Goal: Task Accomplishment & Management: Use online tool/utility

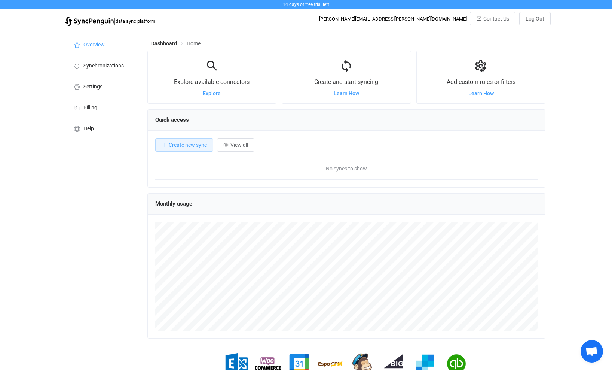
scroll to position [145, 399]
click at [201, 144] on span "Create new sync" at bounding box center [188, 145] width 38 height 6
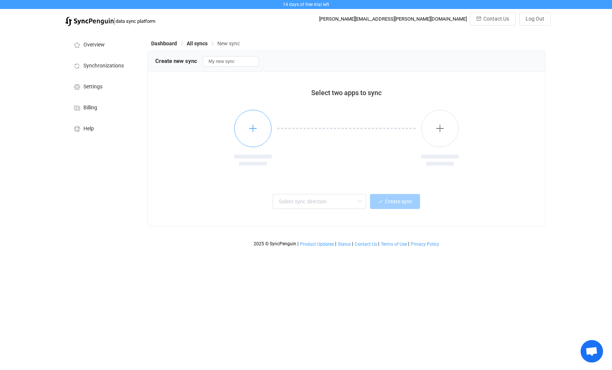
click at [261, 126] on button "button" at bounding box center [252, 128] width 37 height 37
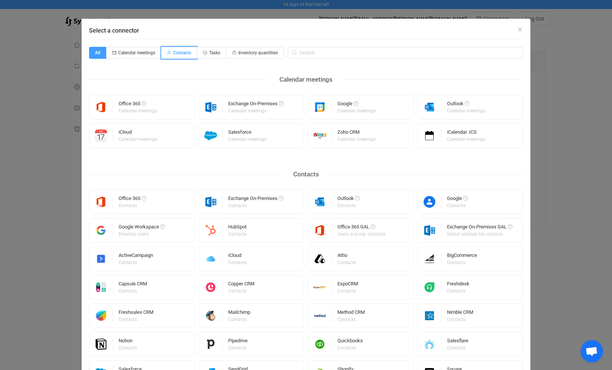
click at [184, 54] on span "Contacts" at bounding box center [182, 52] width 18 height 5
click at [168, 53] on input "Contacts" at bounding box center [165, 50] width 5 height 5
radio input "true"
radio input "false"
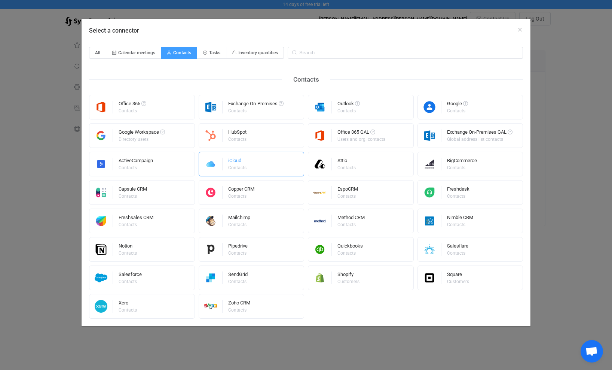
click at [240, 160] on div "iCloud" at bounding box center [237, 161] width 19 height 7
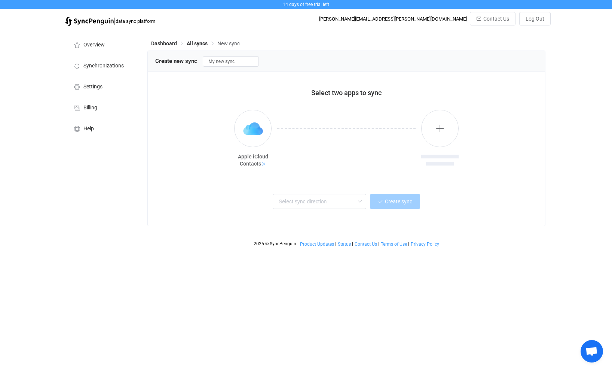
click at [263, 166] on icon at bounding box center [263, 163] width 5 height 5
click at [257, 135] on button "button" at bounding box center [252, 128] width 37 height 37
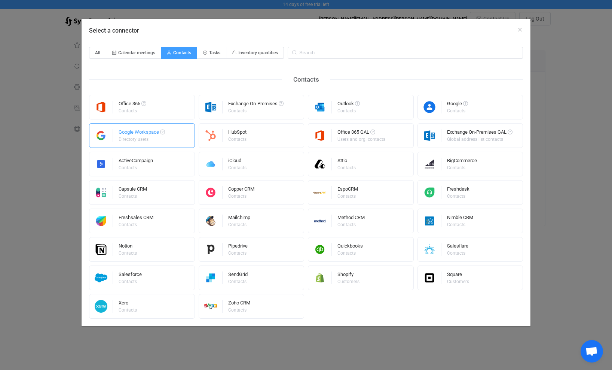
click at [142, 134] on div "Google Workspace" at bounding box center [142, 133] width 46 height 7
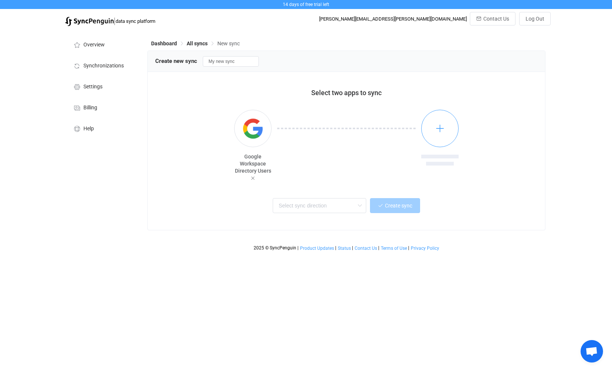
click at [444, 127] on icon "button" at bounding box center [440, 128] width 9 height 9
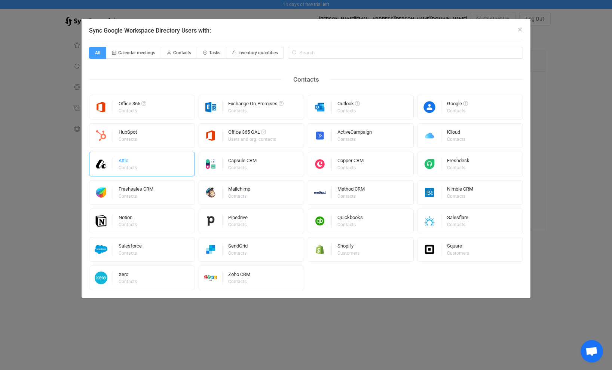
click at [150, 161] on div "Attio Contacts" at bounding box center [142, 164] width 106 height 25
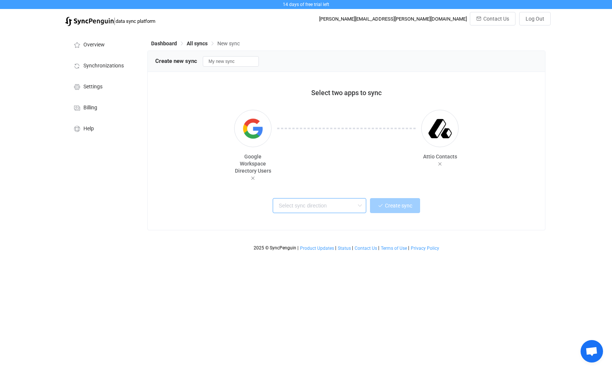
click at [337, 204] on input "text" at bounding box center [320, 205] width 94 height 15
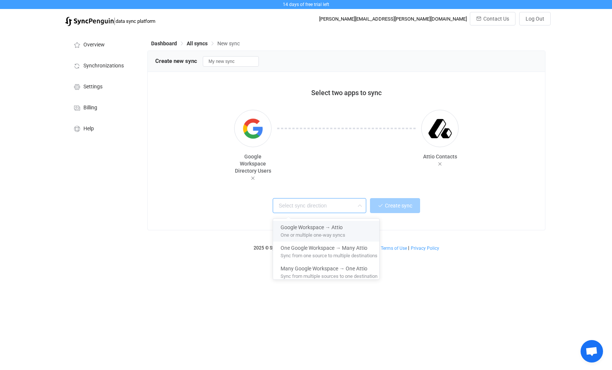
click at [321, 225] on span "Google Workspace → Attio" at bounding box center [312, 226] width 62 height 9
type input "Google Workspace → Attio"
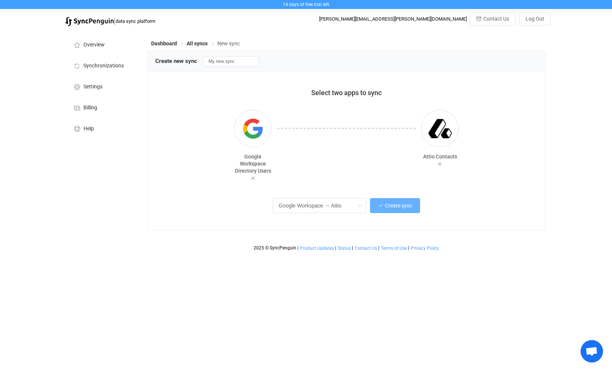
click at [400, 206] on span "Create sync" at bounding box center [398, 206] width 27 height 6
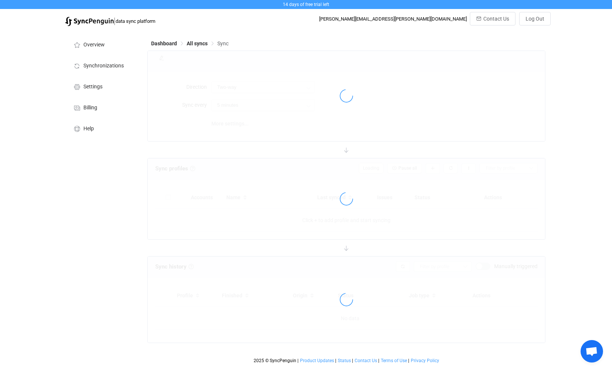
type input "Google Workspace → Attio"
type input "15 minutes"
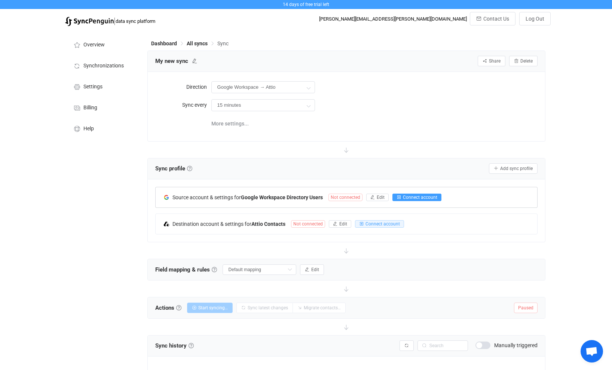
click at [405, 196] on span "Connect account" at bounding box center [420, 197] width 34 height 5
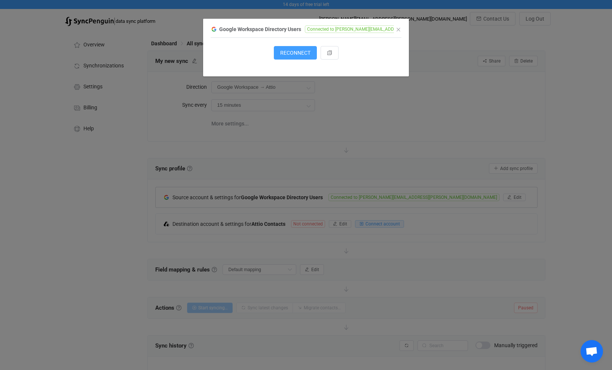
click at [366, 121] on div "Google Workspace Directory Users Connected to mike@thorn.ooo 1 { { "accessToken…" at bounding box center [306, 185] width 612 height 370
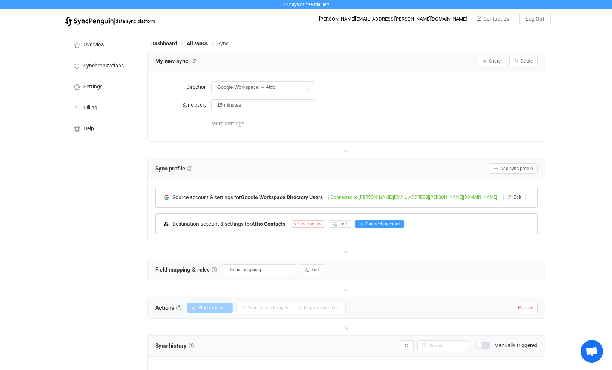
click at [378, 224] on span "Connect account" at bounding box center [383, 223] width 34 height 5
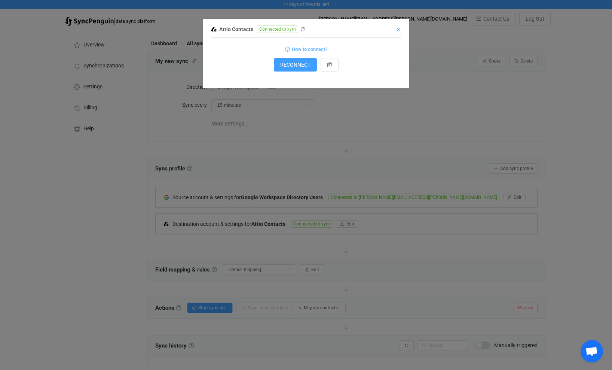
click at [401, 29] on icon "Close" at bounding box center [399, 30] width 6 height 6
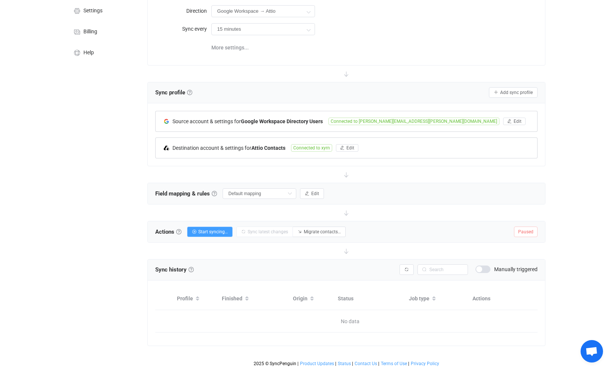
scroll to position [81, 0]
click at [224, 229] on button "Start syncing…" at bounding box center [210, 231] width 46 height 10
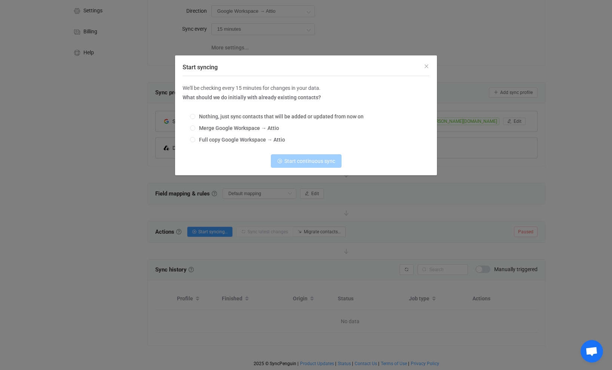
click at [251, 113] on div "Nothing, just sync contacts that will be added or updated from now on Merge Goo…" at bounding box center [306, 128] width 247 height 41
click at [252, 114] on span "Nothing, just sync contacts that will be added or updated from now on" at bounding box center [279, 116] width 168 height 6
click at [195, 114] on input "Nothing, just sync contacts that will be added or updated from now on" at bounding box center [192, 117] width 5 height 6
radio input "true"
click at [307, 159] on button "Start continuous sync" at bounding box center [306, 160] width 71 height 13
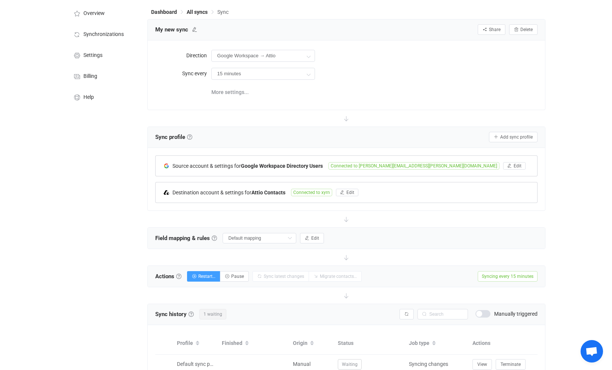
scroll to position [0, 0]
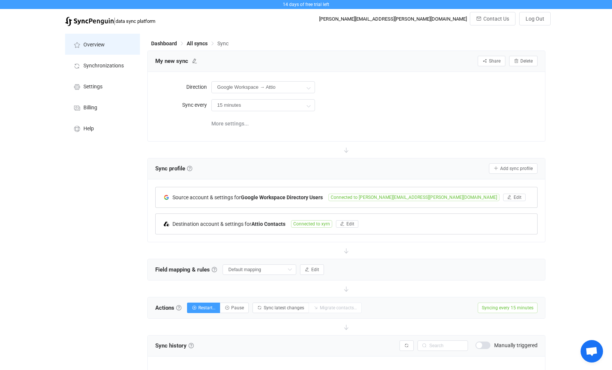
click at [107, 46] on li "Overview" at bounding box center [102, 44] width 75 height 21
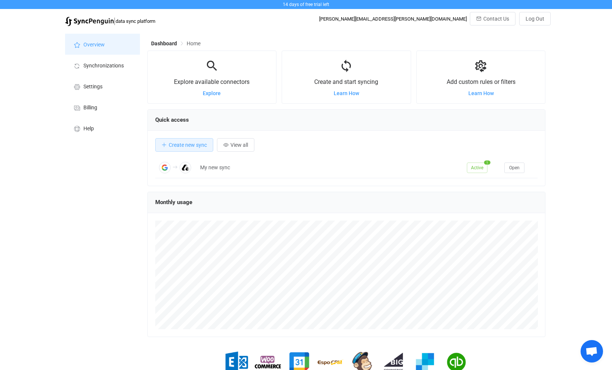
scroll to position [145, 399]
click at [88, 110] on span "Billing" at bounding box center [90, 108] width 14 height 6
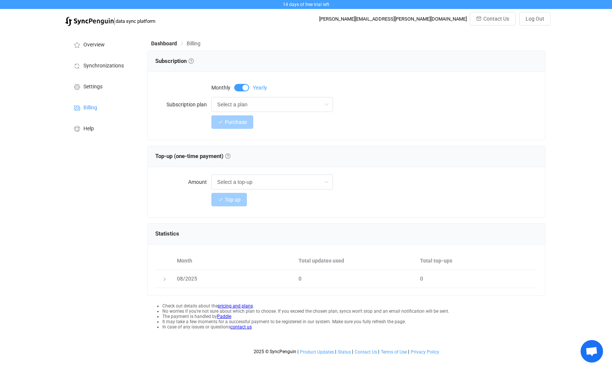
click at [234, 306] on link "pricing and plans" at bounding box center [235, 305] width 35 height 5
click at [96, 49] on li "Overview" at bounding box center [102, 44] width 75 height 21
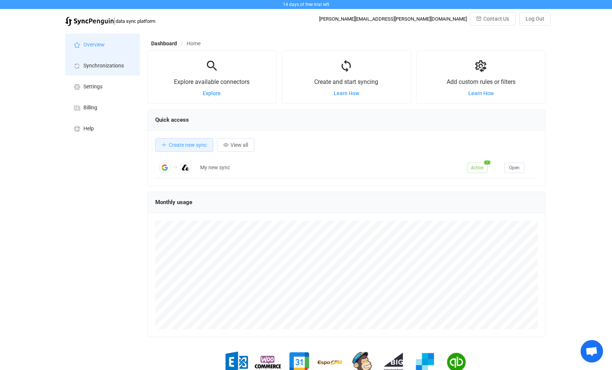
scroll to position [145, 399]
click at [99, 63] on span "Synchronizations" at bounding box center [103, 66] width 40 height 6
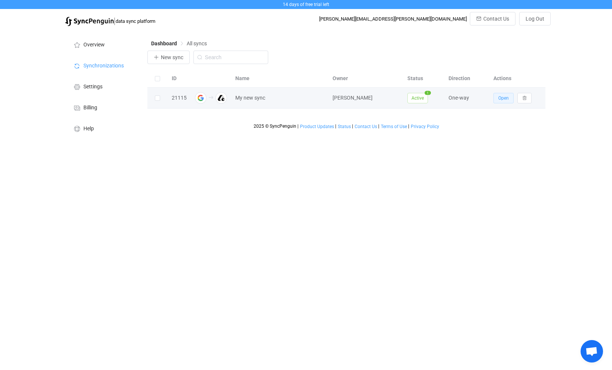
click at [499, 103] on button "Open" at bounding box center [504, 98] width 20 height 10
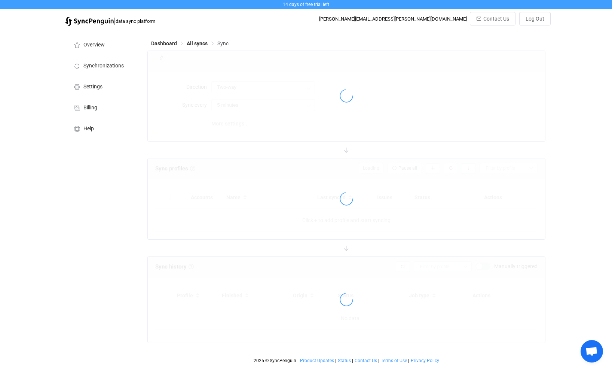
type input "Google Workspace → Attio"
type input "15 minutes"
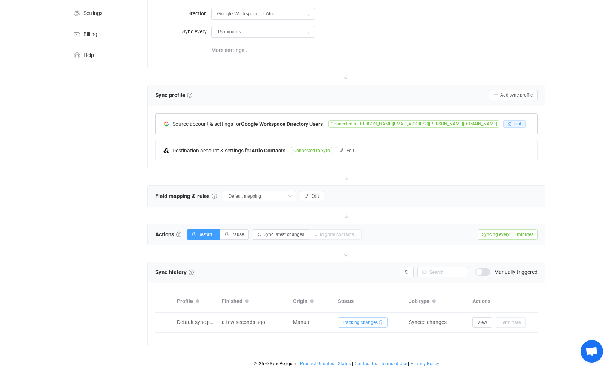
scroll to position [78, 0]
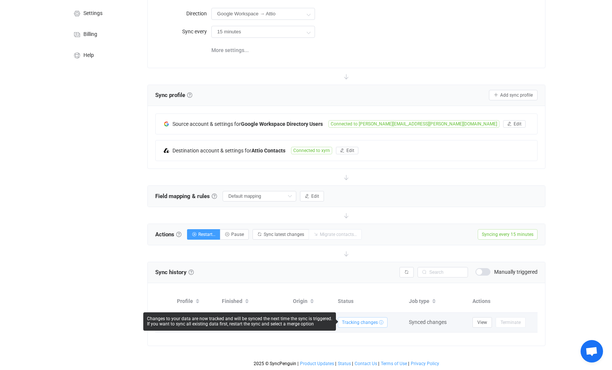
click at [370, 317] on span "Tracking changes ⓘ" at bounding box center [363, 322] width 50 height 10
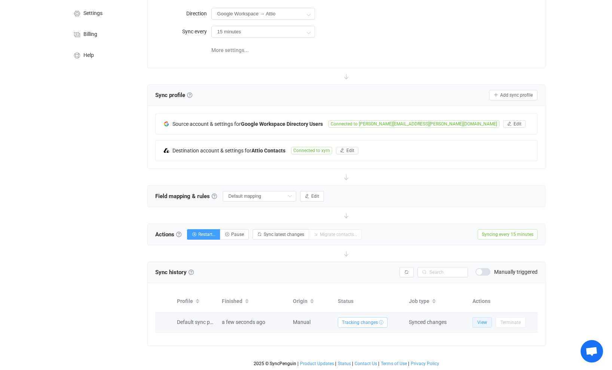
click at [487, 317] on button "View" at bounding box center [482, 322] width 19 height 10
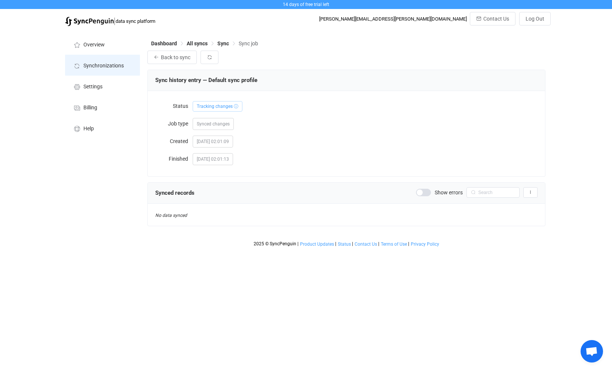
click at [110, 68] on span "Synchronizations" at bounding box center [103, 66] width 40 height 6
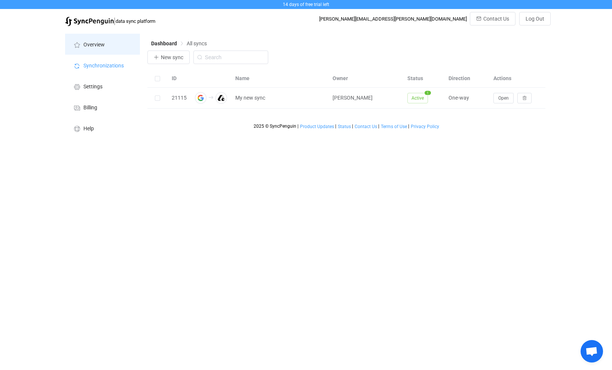
click at [90, 43] on span "Overview" at bounding box center [93, 45] width 21 height 6
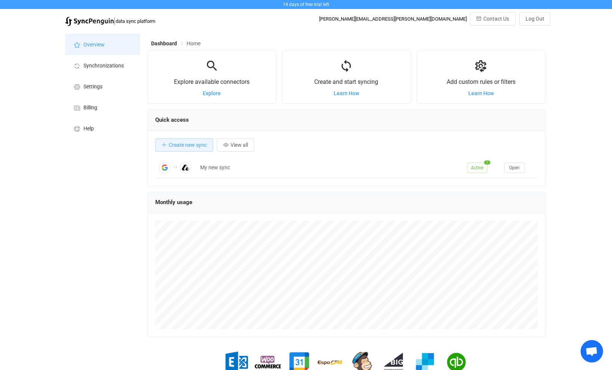
click at [112, 45] on li "Overview" at bounding box center [102, 44] width 75 height 21
click at [116, 62] on li "Synchronizations" at bounding box center [102, 65] width 75 height 21
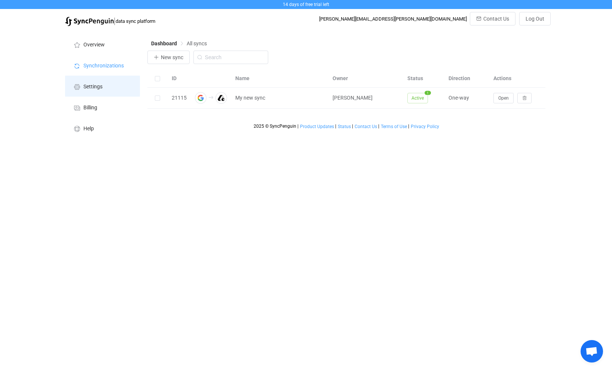
click at [118, 83] on li "Settings" at bounding box center [102, 86] width 75 height 21
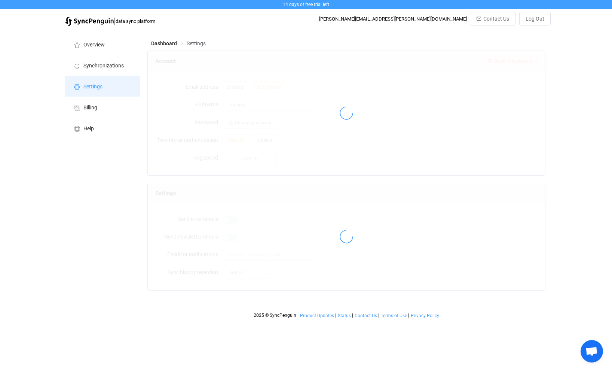
type input "[PERSON_NAME]"
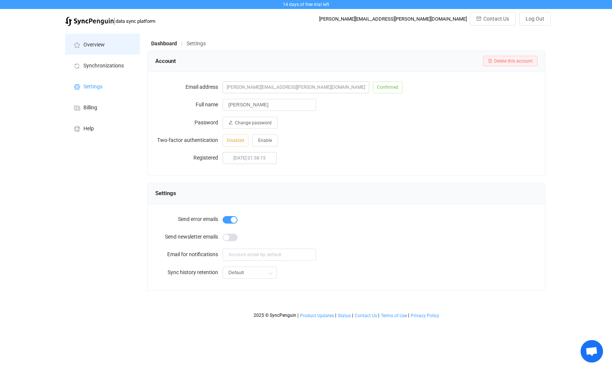
click at [98, 42] on span "Overview" at bounding box center [93, 45] width 21 height 6
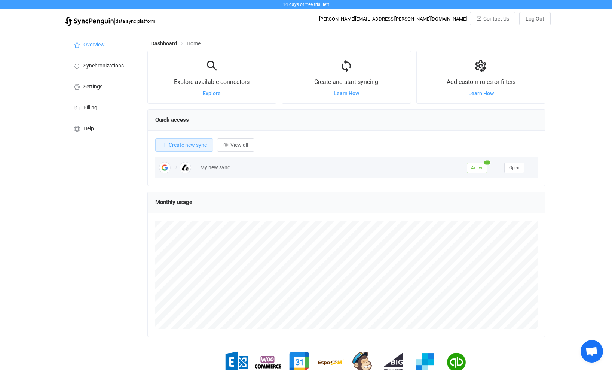
click at [193, 168] on div at bounding box center [175, 168] width 41 height 12
click at [188, 169] on img at bounding box center [186, 168] width 12 height 12
click at [519, 169] on span "Open" at bounding box center [514, 167] width 10 height 5
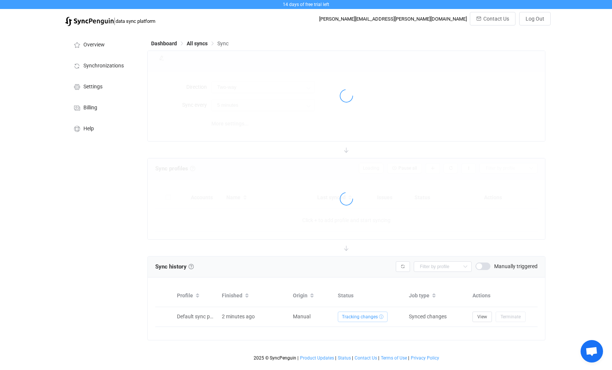
type input "Google Workspace → Attio"
type input "15 minutes"
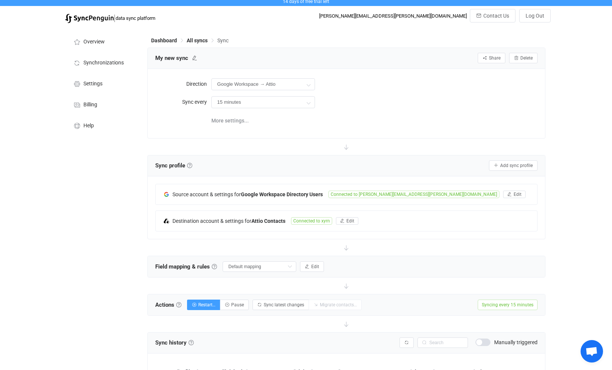
scroll to position [78, 0]
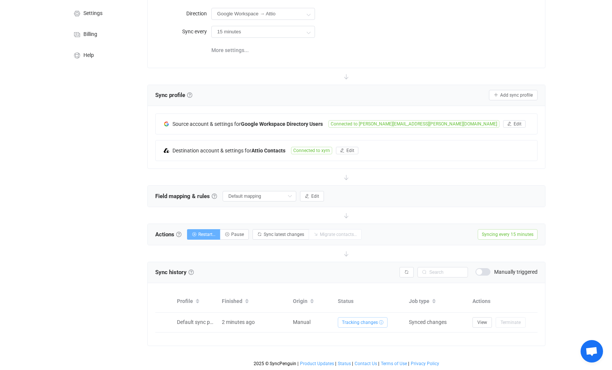
click at [210, 231] on button "Restart…" at bounding box center [203, 234] width 33 height 10
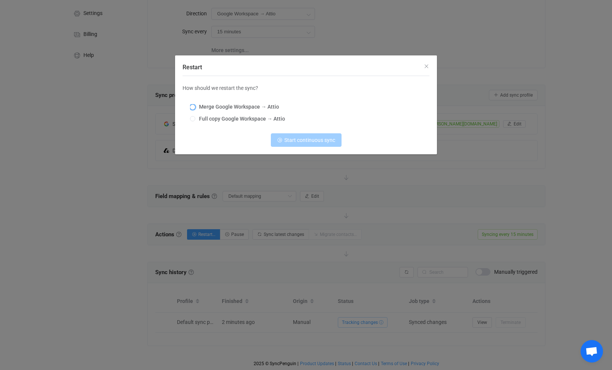
click at [247, 105] on span "Merge Google Workspace → Attio" at bounding box center [237, 107] width 84 height 6
click at [195, 105] on input "Merge Google Workspace → Attio" at bounding box center [192, 107] width 5 height 6
radio input "true"
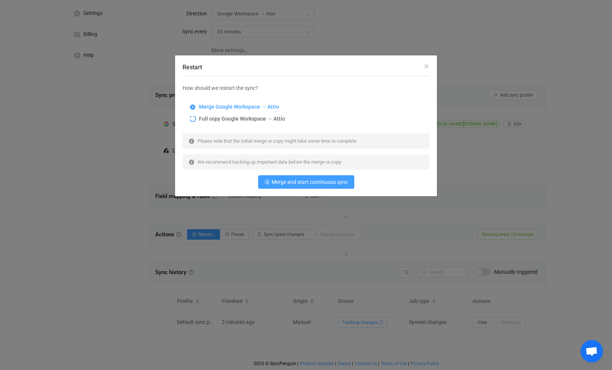
click at [242, 120] on span "Full copy Google Workspace → Attio" at bounding box center [240, 119] width 90 height 6
click at [195, 120] on input "Full copy Google Workspace → Attio" at bounding box center [192, 119] width 5 height 6
radio input "true"
radio input "false"
radio input "true"
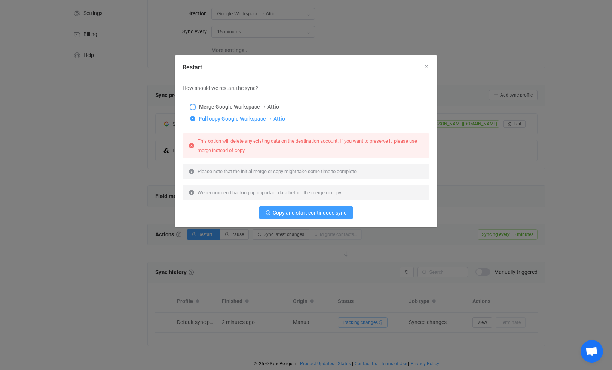
click at [240, 109] on span "Merge Google Workspace → Attio" at bounding box center [237, 107] width 84 height 6
click at [195, 109] on input "Merge Google Workspace → Attio" at bounding box center [192, 107] width 5 height 6
radio input "true"
radio input "false"
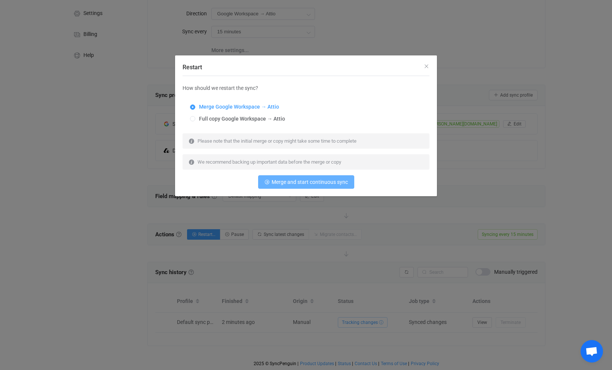
click at [292, 183] on span "Merge and start continuous sync" at bounding box center [310, 182] width 76 height 6
